Goal: Task Accomplishment & Management: Manage account settings

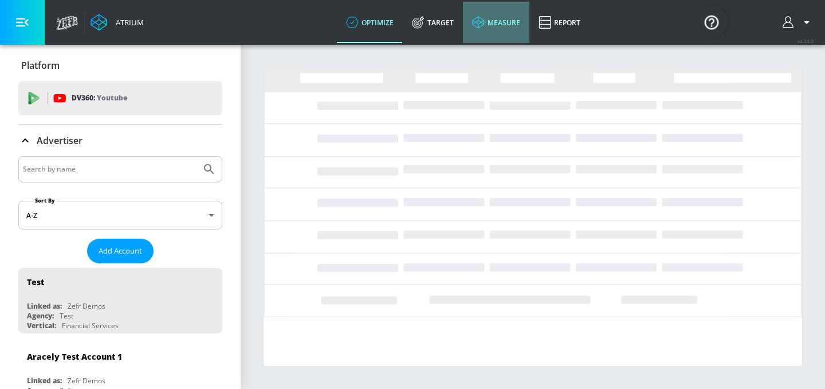
click at [510, 25] on link "measure" at bounding box center [496, 22] width 66 height 41
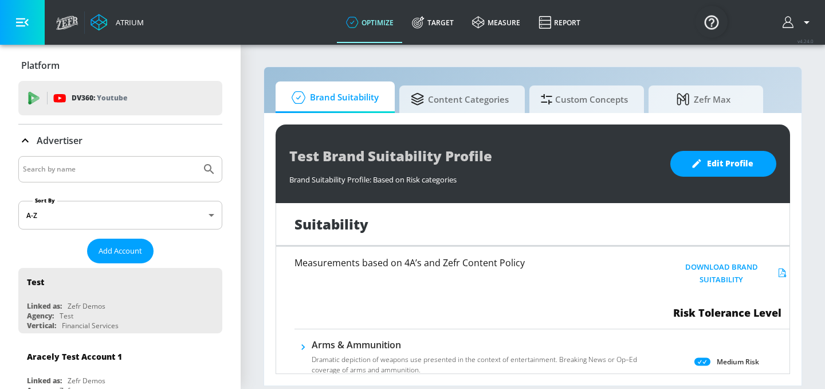
click at [794, 21] on icon "button" at bounding box center [789, 22] width 13 height 13
click at [751, 54] on div "Logout" at bounding box center [764, 53] width 96 height 14
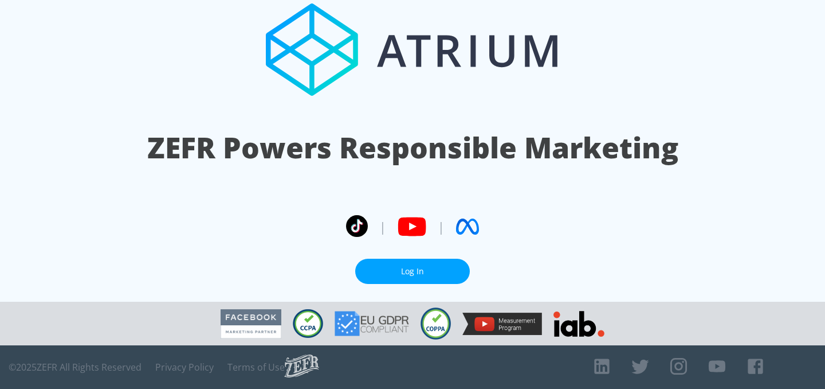
click at [420, 266] on link "Log In" at bounding box center [412, 271] width 115 height 26
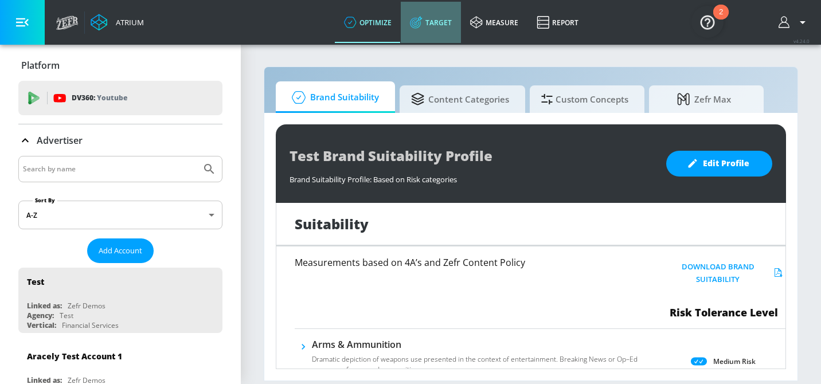
click at [446, 23] on link "Target" at bounding box center [431, 22] width 60 height 41
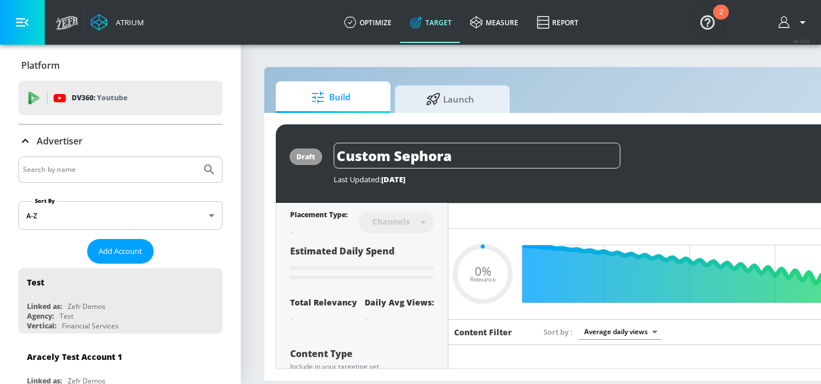
type input "0.6"
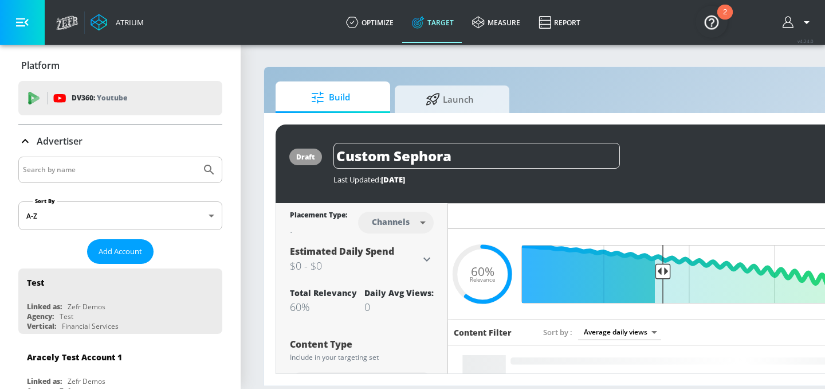
click at [76, 173] on input "Search by name" at bounding box center [110, 169] width 174 height 15
type input "abbvie co-pilot"
click at [197, 157] on button "Submit Search" at bounding box center [209, 169] width 25 height 25
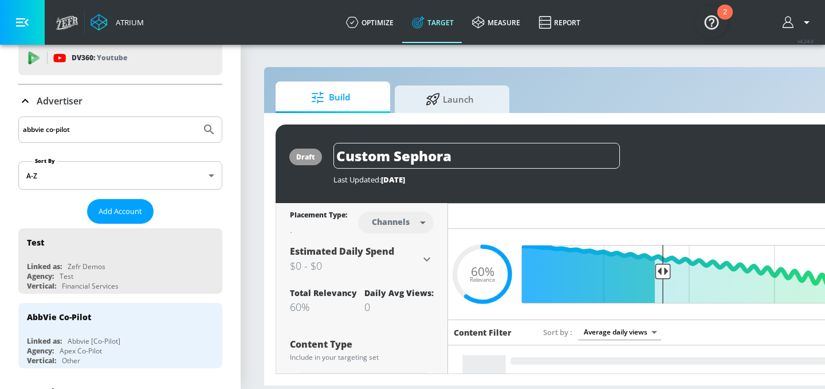
scroll to position [44, 0]
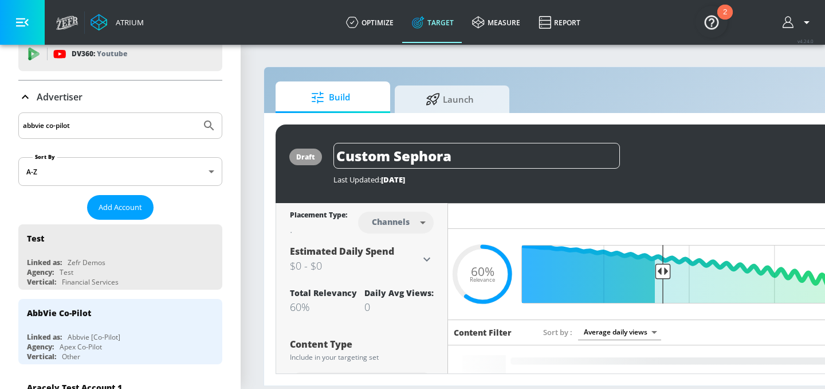
click at [45, 335] on div "Linked as:" at bounding box center [44, 337] width 35 height 10
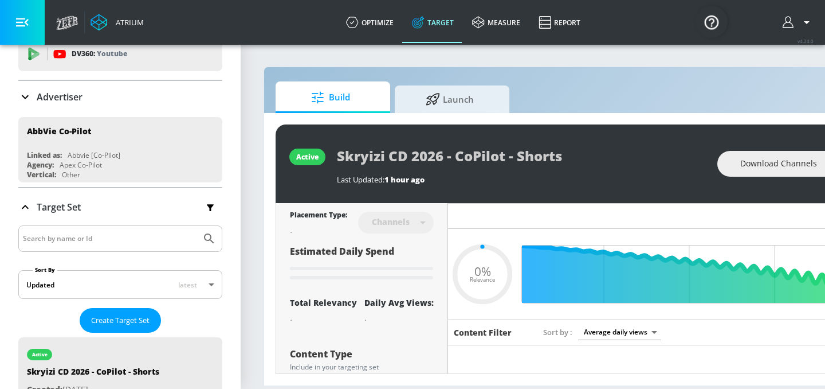
type input "0.05"
click at [117, 237] on input "Search by name or Id" at bounding box center [110, 238] width 174 height 15
type input "RINVOQ CD"
click at [197, 226] on button "Submit Search" at bounding box center [209, 238] width 25 height 25
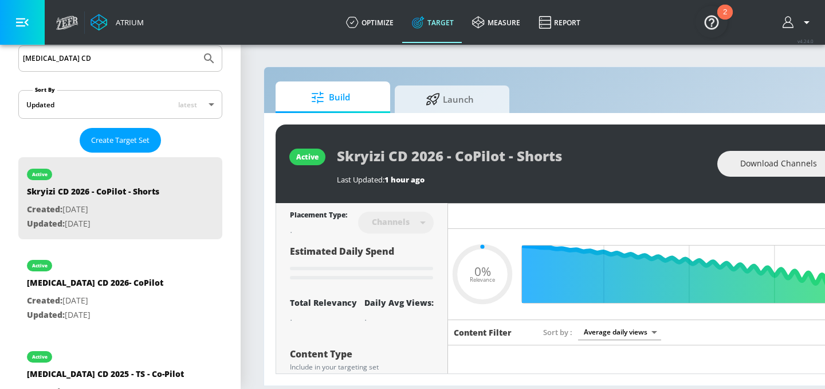
scroll to position [266, 0]
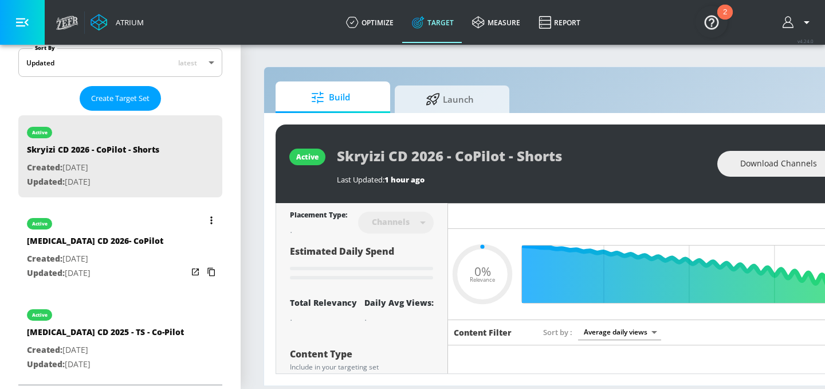
click at [136, 246] on div "active RINVOQ CD 2026- CoPilot Created: Jul. 17, 2025 Updated: Jul. 17, 2025" at bounding box center [120, 247] width 204 height 82
type input "[MEDICAL_DATA] CD 2026- CoPilot"
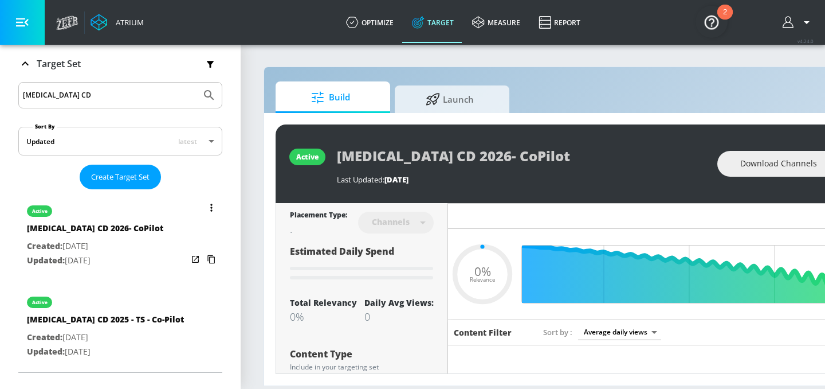
scroll to position [175, 0]
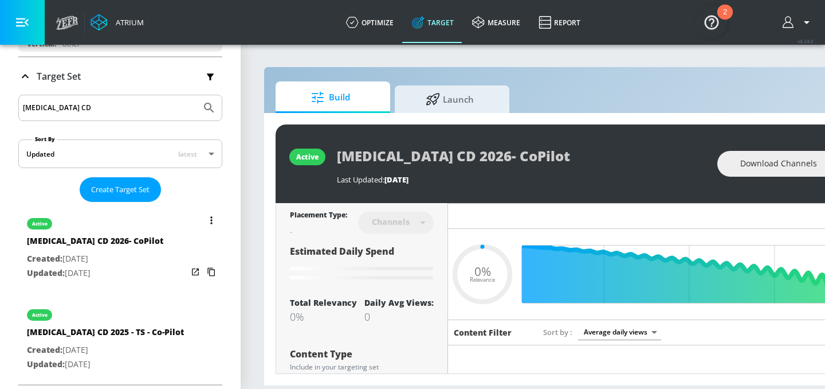
click at [211, 219] on icon "list of Target Set" at bounding box center [211, 219] width 2 height 7
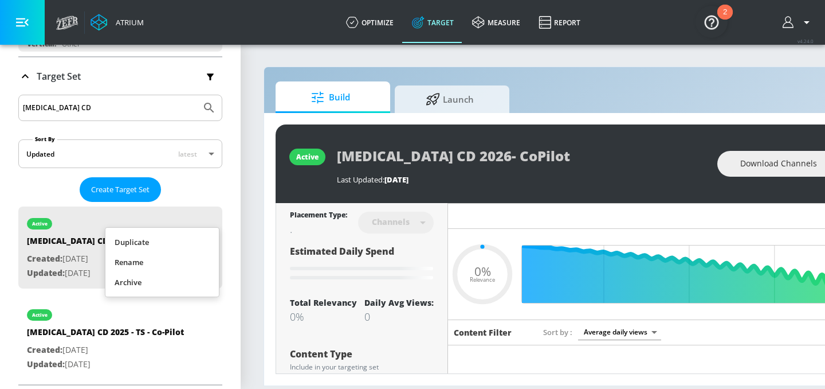
click at [192, 244] on li "Duplicate" at bounding box center [161, 242] width 113 height 20
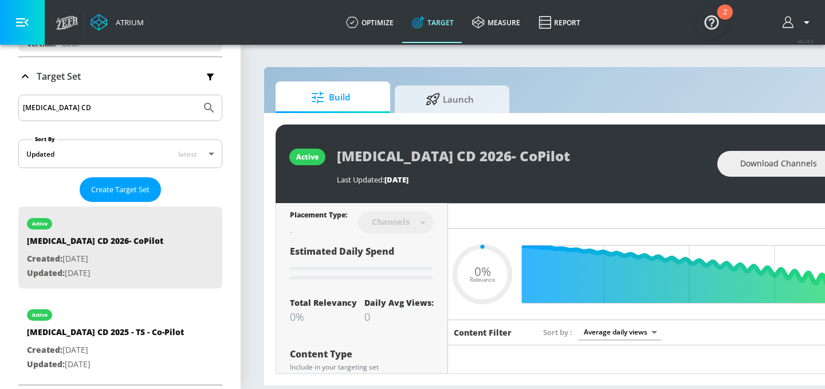
type input "0.05"
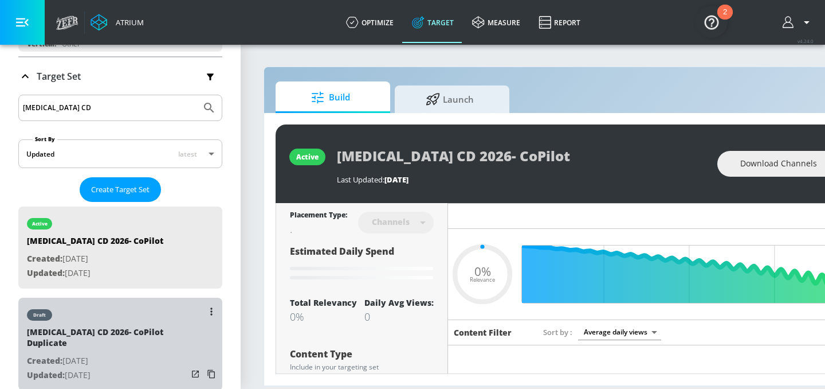
click at [126, 339] on div "RINVOQ CD 2026- CoPilot Duplicate" at bounding box center [107, 340] width 160 height 28
type input "RINVOQ CD 2026- CoPilot Duplicate"
type input "0.05"
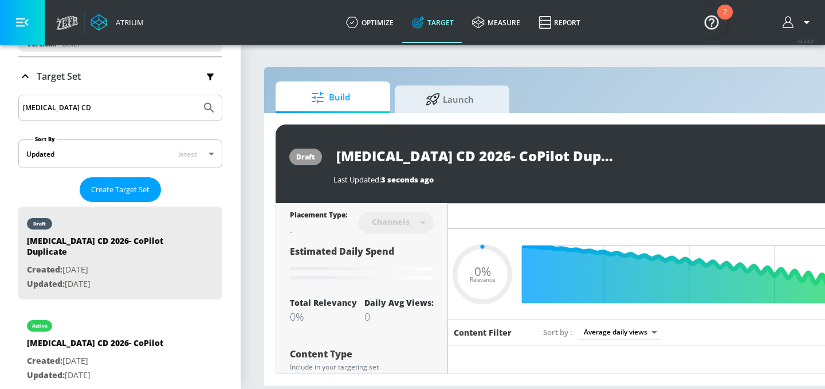
click at [550, 162] on input "RINVOQ CD 2026- CoPilot Duplicate" at bounding box center [477, 156] width 287 height 26
type input "RINVOQ CD 2026- CoPilot T"
type input "0.05"
type input "RINVOQ CD 2026- CoPilot TS"
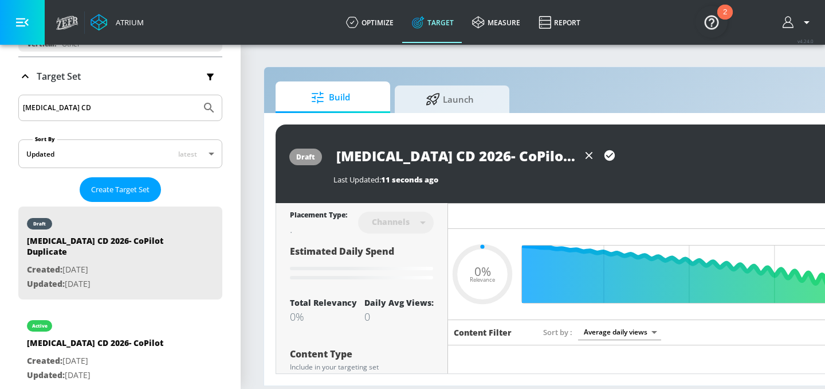
type input "0.05"
type input "RINVOQ CD 2026- CoPilot T"
type input "0.05"
type input "[MEDICAL_DATA] CD 2026- CoPilot"
type input "0.05"
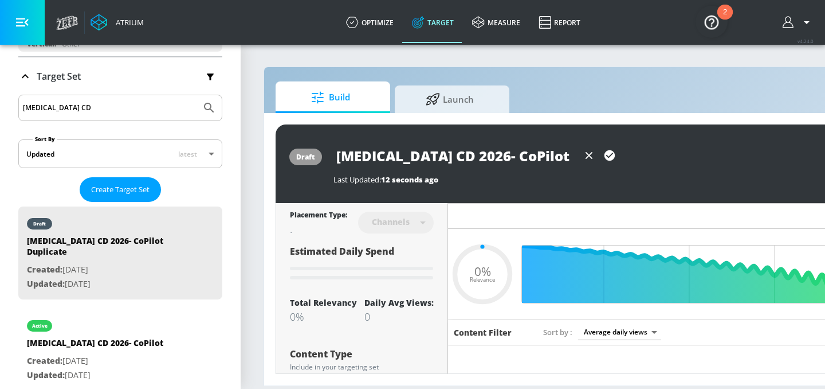
type input "RINVOQ CD 2026- CoPilot -"
type input "0.05"
type input "RINVOQ CD 2026- CoPilot -"
type input "0.05"
type input "RINVOQ CD 2026- CoPilot - S"
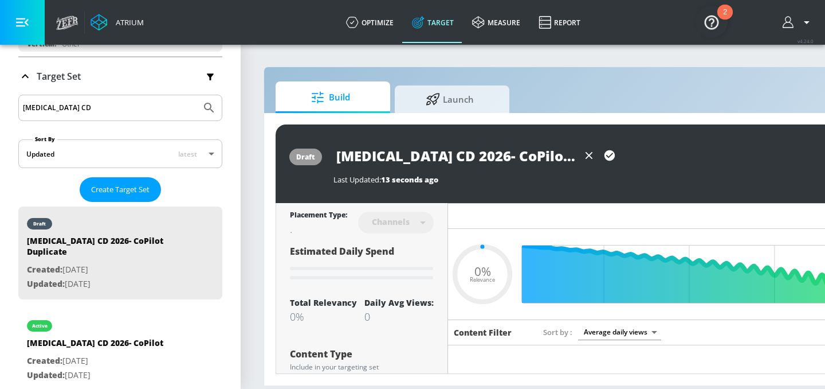
type input "0.05"
type input "RINVOQ CD 2026- CoPilot - Sh"
type input "0.05"
type input "RINVOQ CD 2026- CoPilot - Sho"
type input "0.05"
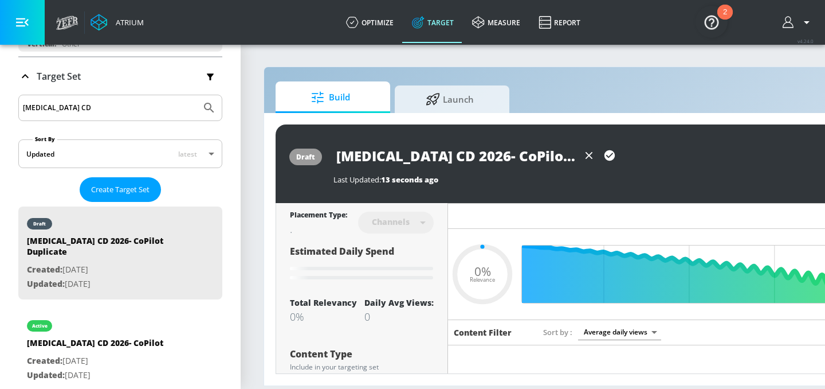
type input "RINVOQ CD 2026- CoPilot - Shor"
type input "0.05"
type input "RINVOQ CD 2026- CoPilot - Short"
type input "0.05"
type input "[MEDICAL_DATA] CD 2026- CoPilot - Shorts"
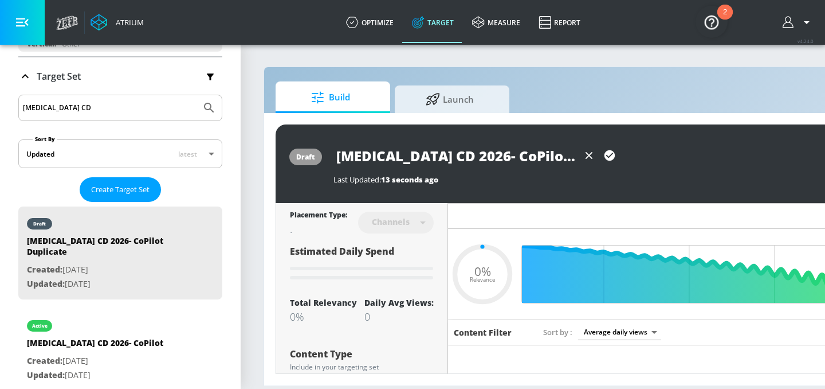
type input "0.05"
type input "[MEDICAL_DATA] CD 2026- CoPilot - Shorts"
click at [608, 157] on icon "button" at bounding box center [609, 155] width 13 height 13
type input "0.05"
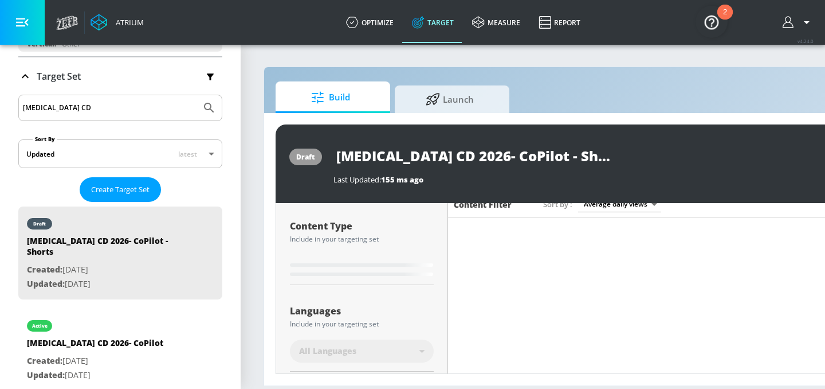
scroll to position [130, 0]
type input "RINVOQ CD 2026- CoPilot Duplicate"
type input "0.6"
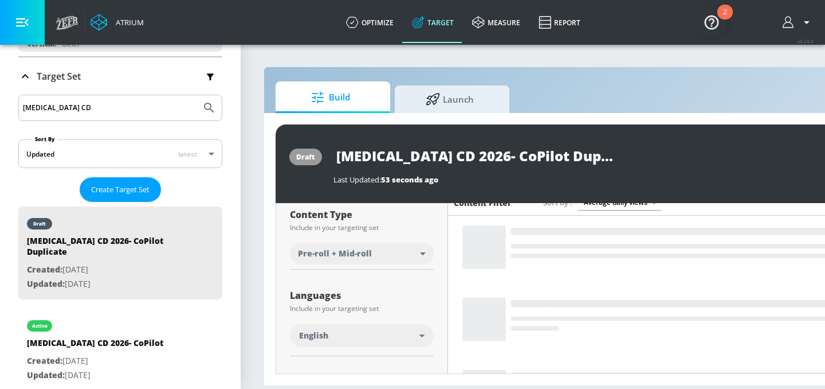
scroll to position [120, 0]
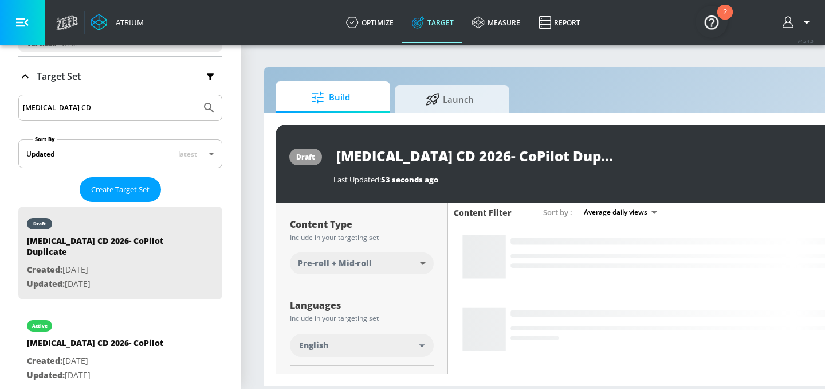
click at [542, 153] on input "RINVOQ CD 2026- CoPilot Duplicate" at bounding box center [477, 156] width 287 height 26
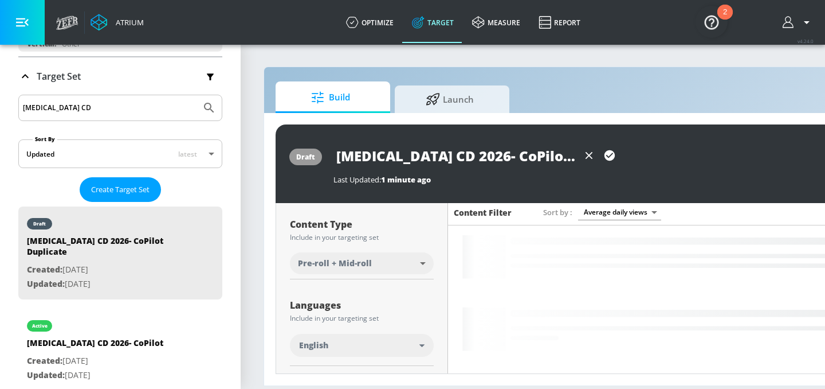
type input "[MEDICAL_DATA] CD 2026- CoPilot - Shorts"
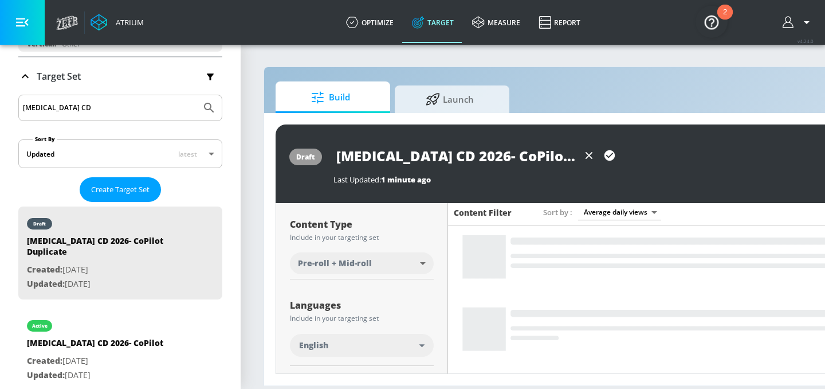
click at [608, 156] on icon "button" at bounding box center [610, 155] width 10 height 10
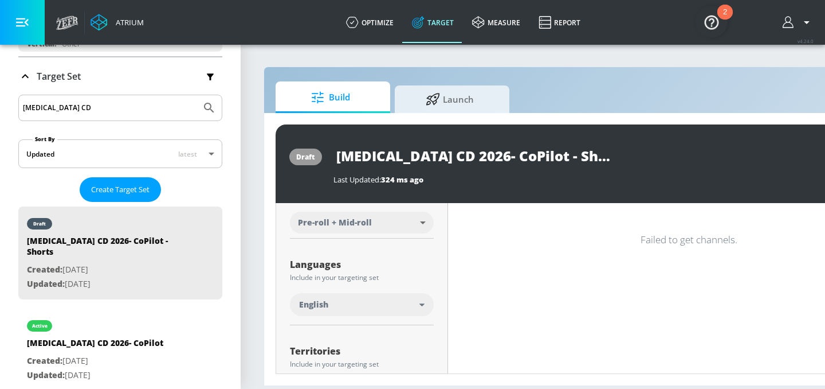
scroll to position [142, 0]
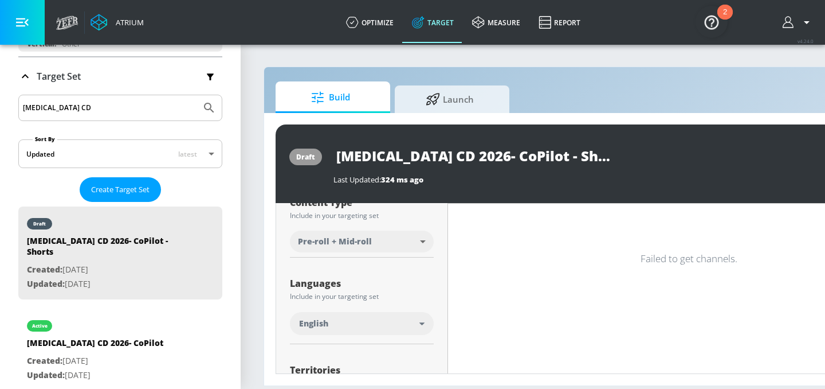
click at [383, 245] on body "Atrium optimize Target measure Report optimize Target measure Report v 4.24.0 P…" at bounding box center [412, 194] width 825 height 389
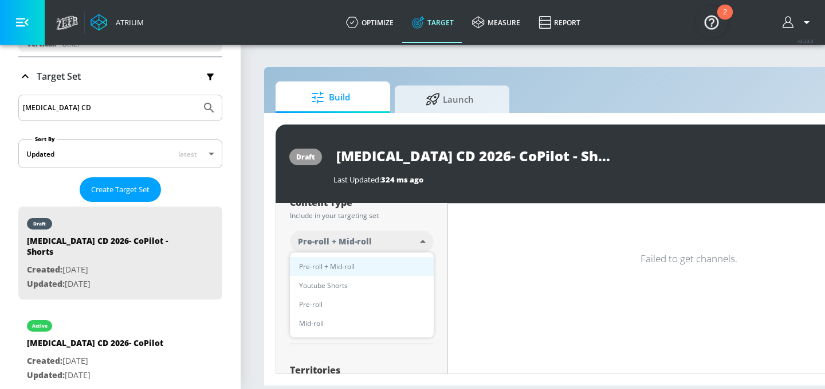
click at [373, 282] on li "Youtube Shorts" at bounding box center [362, 285] width 144 height 19
type input "short_video"
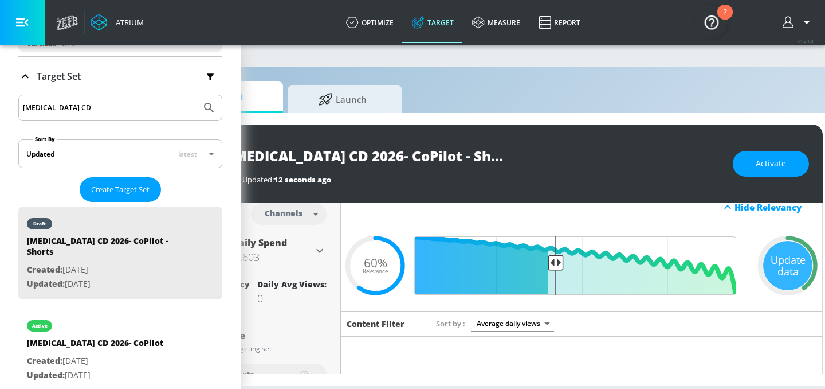
scroll to position [0, 140]
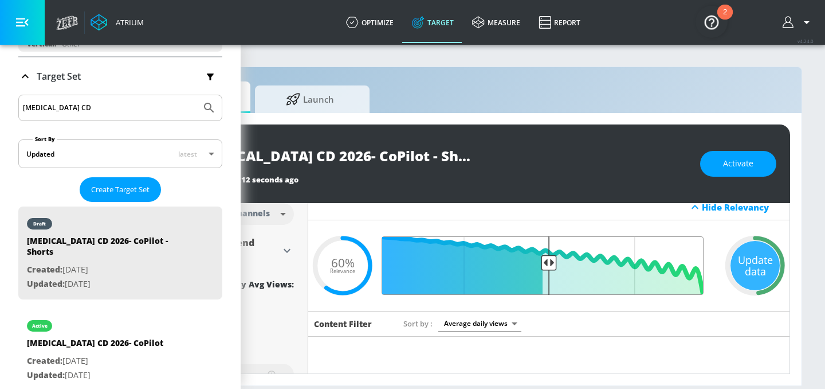
drag, startPoint x: 523, startPoint y: 266, endPoint x: 550, endPoint y: 266, distance: 27.5
type input "0.52"
click at [550, 266] on input "Final Threshold" at bounding box center [549, 265] width 321 height 58
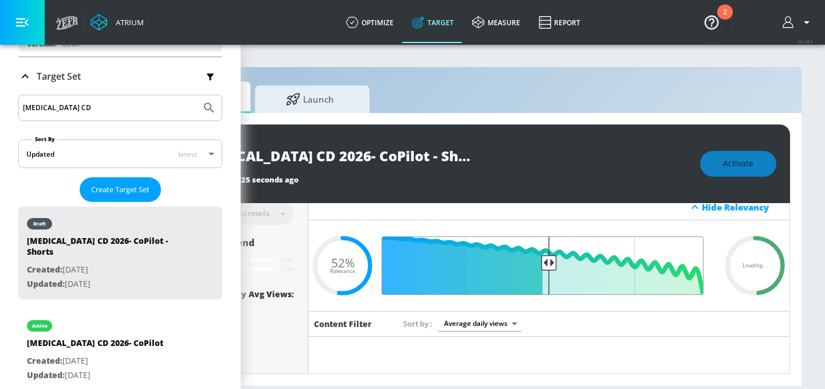
scroll to position [0, 0]
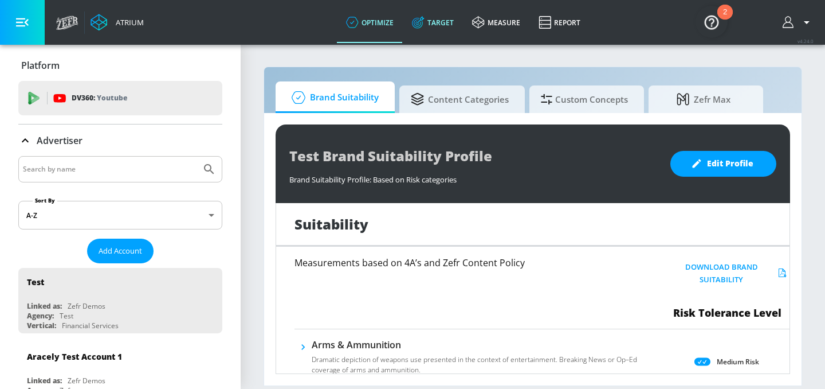
click at [440, 27] on link "Target" at bounding box center [433, 22] width 60 height 41
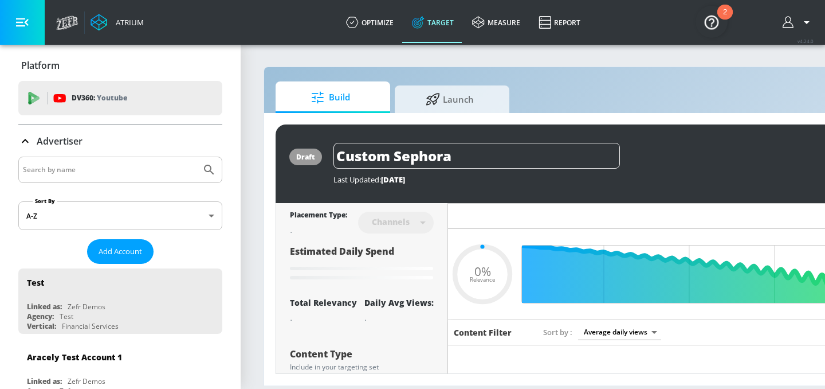
type input "0.05"
click at [87, 160] on div at bounding box center [120, 169] width 204 height 26
click at [87, 165] on input "Search by name" at bounding box center [110, 169] width 174 height 15
type input "Abbvie Co-pilot"
click at [197, 157] on button "Submit Search" at bounding box center [209, 169] width 25 height 25
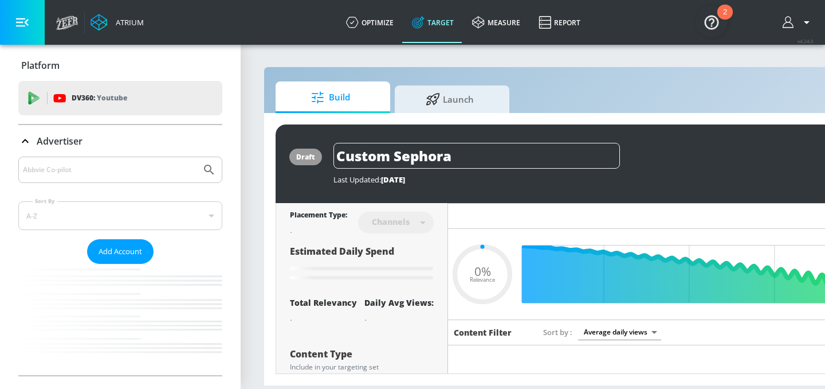
type input "0.05"
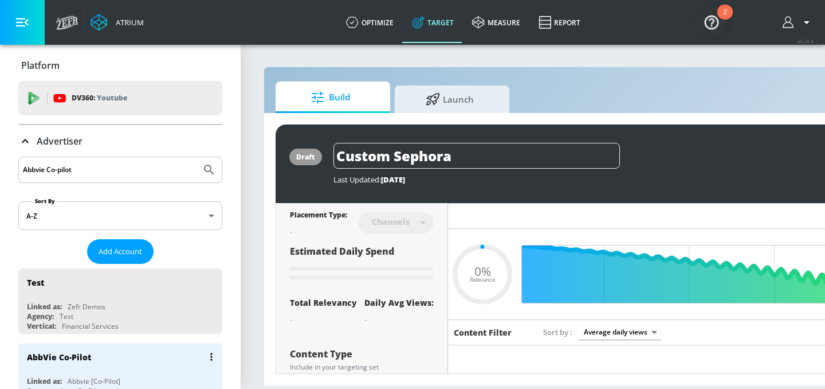
click at [53, 354] on div "AbbVie Co-Pilot" at bounding box center [59, 356] width 64 height 11
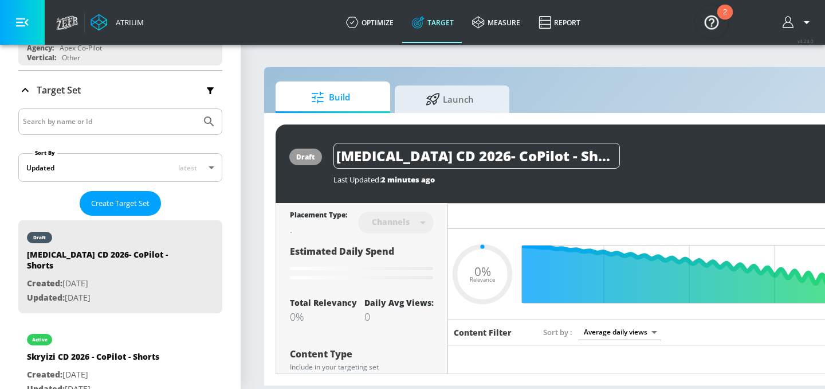
scroll to position [163, 0]
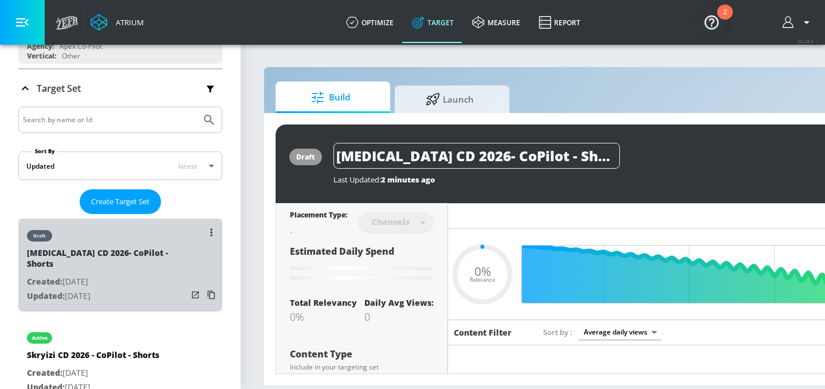
click at [118, 275] on p "Created: [DATE]" at bounding box center [107, 282] width 160 height 14
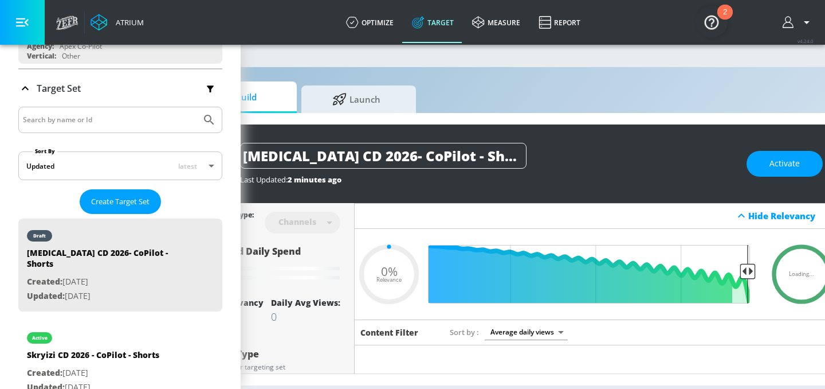
scroll to position [0, 140]
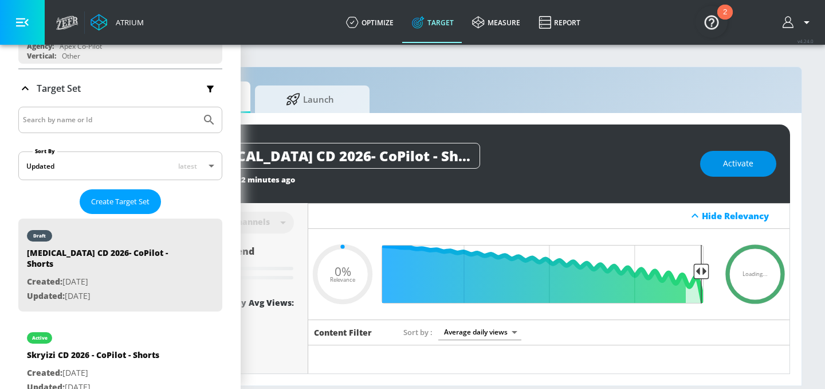
click at [761, 173] on button "Activate" at bounding box center [738, 164] width 76 height 26
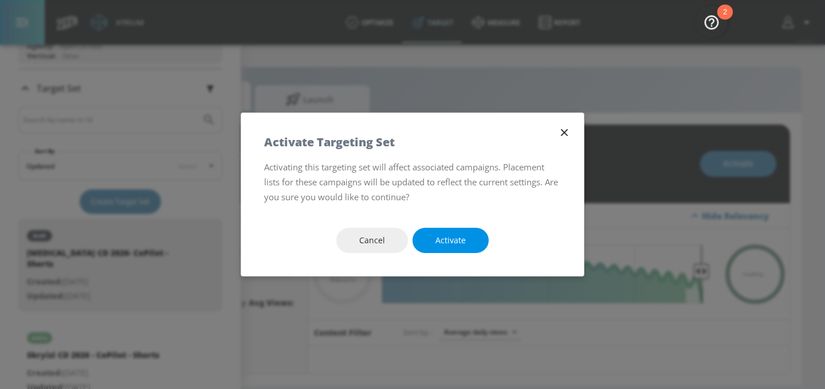
click at [453, 242] on span "Activate" at bounding box center [451, 240] width 30 height 14
click at [458, 242] on span "Activate" at bounding box center [451, 240] width 30 height 14
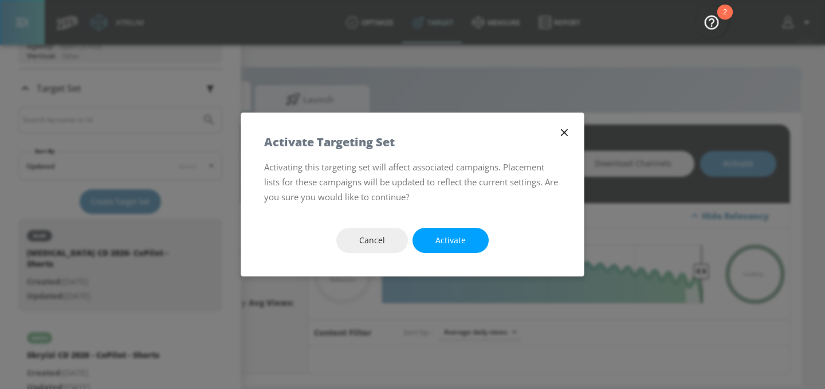
type input "0.52"
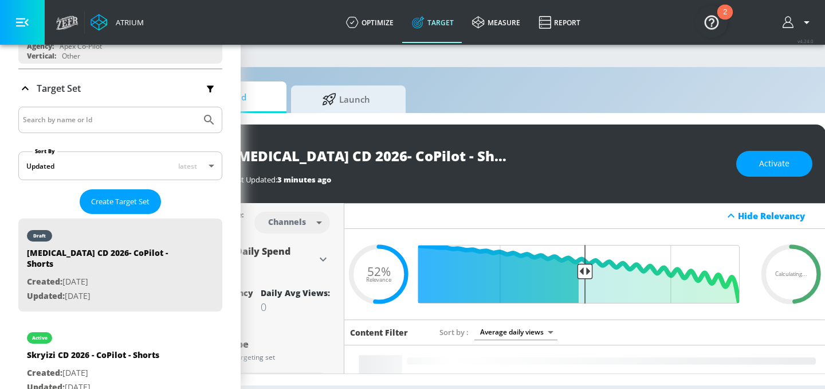
scroll to position [0, 104]
click at [768, 170] on button "Activate" at bounding box center [774, 164] width 76 height 26
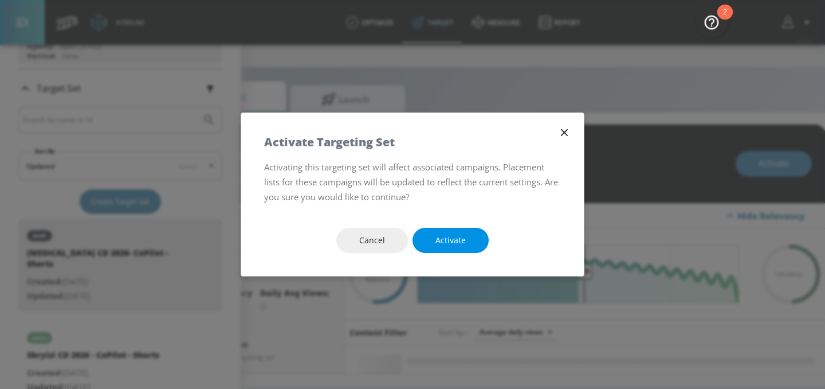
click at [468, 235] on button "Activate" at bounding box center [451, 241] width 76 height 26
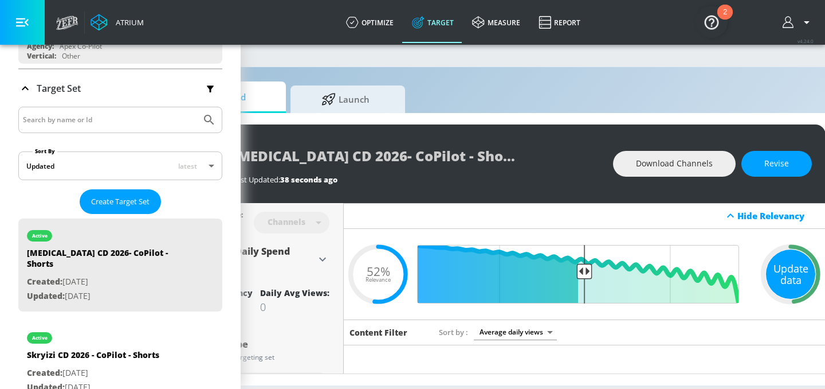
click at [785, 277] on div "Update data" at bounding box center [790, 273] width 49 height 49
